Goal: Information Seeking & Learning: Learn about a topic

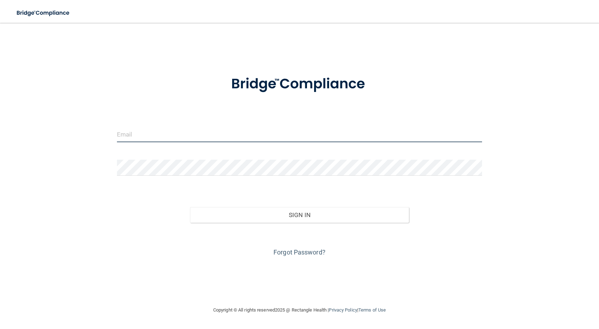
click at [154, 139] on input "email" at bounding box center [299, 134] width 365 height 16
type input "[EMAIL_ADDRESS][DOMAIN_NAME]"
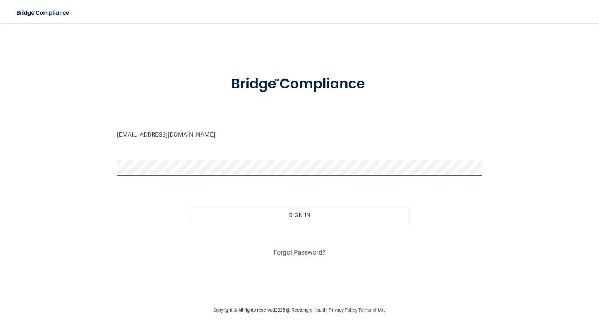
click at [190, 207] on button "Sign In" at bounding box center [299, 215] width 219 height 16
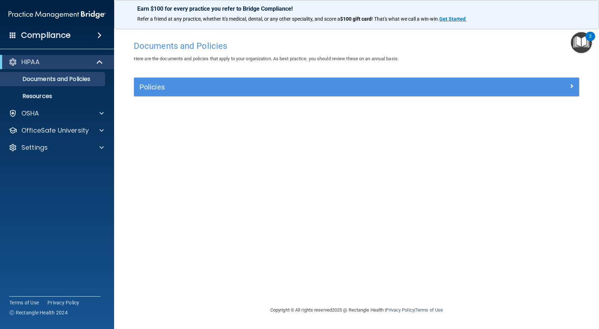
click at [55, 39] on h4 "Compliance" at bounding box center [46, 35] width 50 height 10
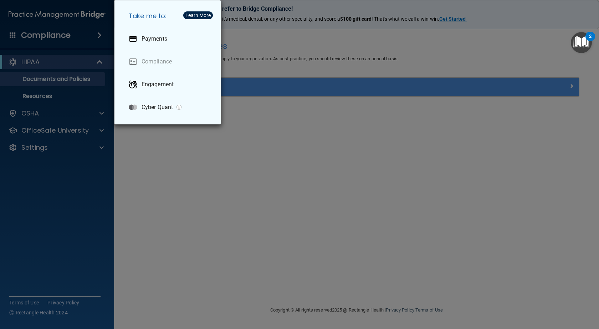
click at [309, 173] on div "Take me to: Payments Compliance Engagement Cyber Quant" at bounding box center [299, 164] width 599 height 329
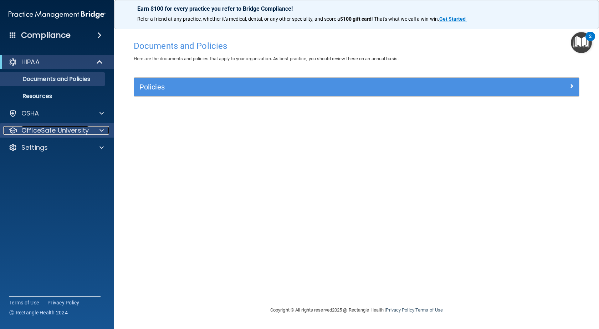
click at [46, 129] on p "OfficeSafe University" at bounding box center [54, 130] width 67 height 9
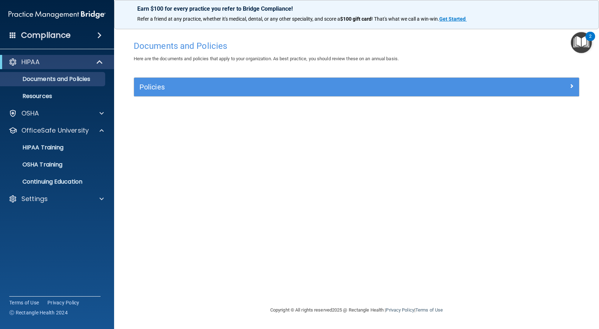
click at [585, 42] on img "Open Resource Center, 2 new notifications" at bounding box center [581, 42] width 21 height 21
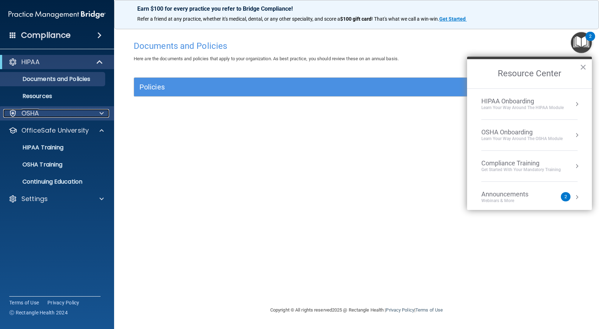
click at [46, 110] on div "OSHA" at bounding box center [47, 113] width 88 height 9
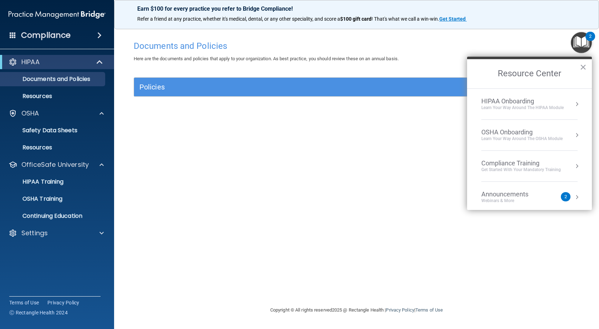
click at [138, 150] on div "Documents and Policies Here are the documents and policies that apply to your o…" at bounding box center [356, 171] width 457 height 269
drag, startPoint x: 69, startPoint y: 223, endPoint x: 71, endPoint y: 218, distance: 5.1
click at [70, 222] on link "Continuing Education" at bounding box center [49, 216] width 112 height 14
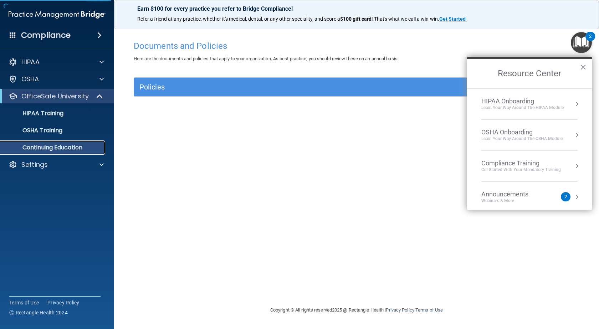
click at [74, 151] on p "Continuing Education" at bounding box center [53, 147] width 97 height 7
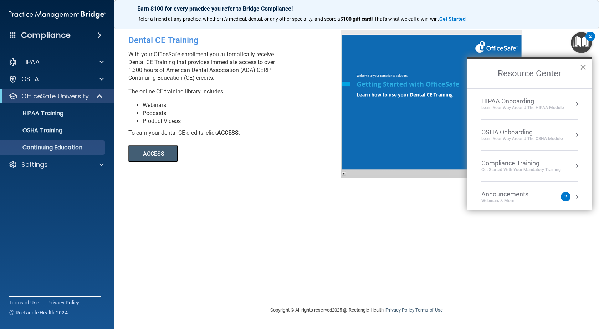
click at [582, 67] on button "×" at bounding box center [583, 66] width 7 height 11
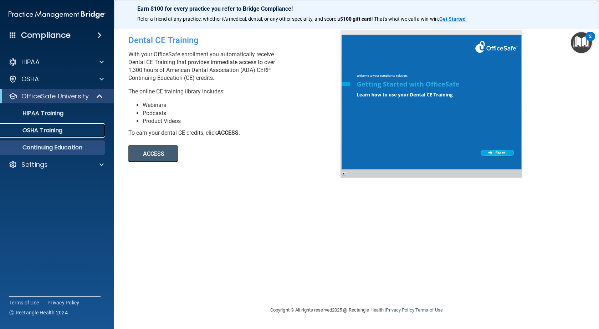
click at [49, 133] on p "OSHA Training" at bounding box center [34, 130] width 58 height 7
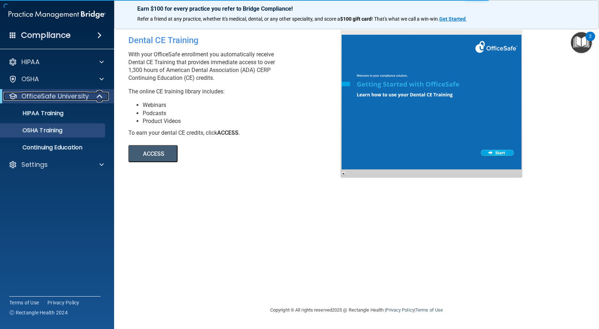
click at [98, 95] on span at bounding box center [100, 96] width 6 height 9
